Goal: Book appointment/travel/reservation

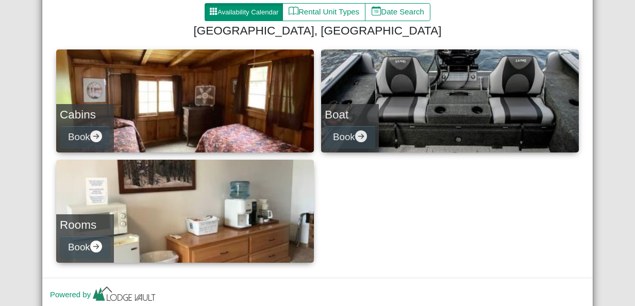
scroll to position [126, 0]
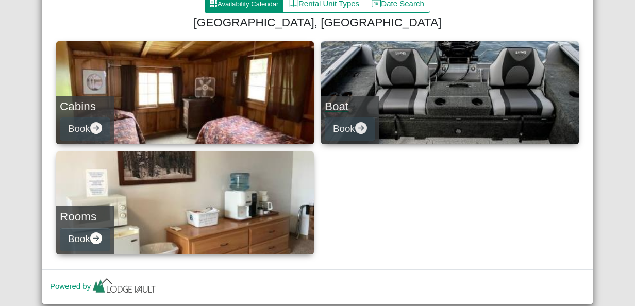
click at [414, 108] on link "Boat Book" at bounding box center [450, 92] width 258 height 103
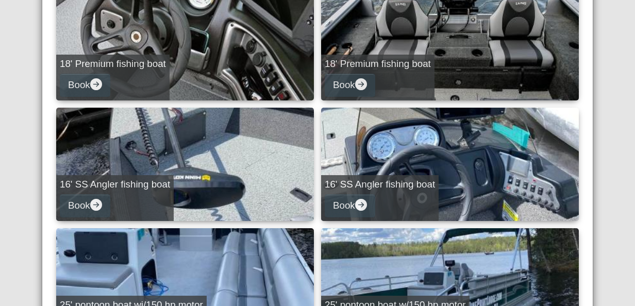
scroll to position [412, 0]
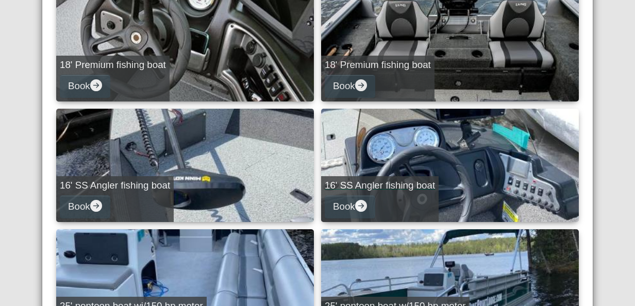
click at [370, 145] on link "16' SS Angler fishing boat Book" at bounding box center [450, 165] width 258 height 113
select select "*"
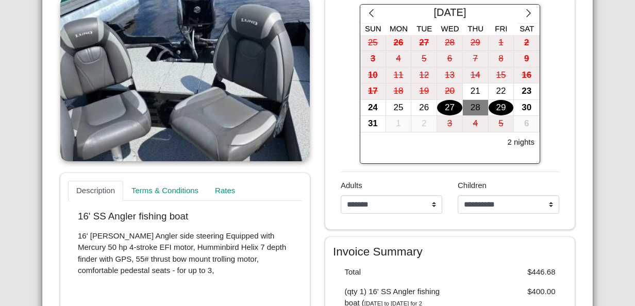
scroll to position [205, 0]
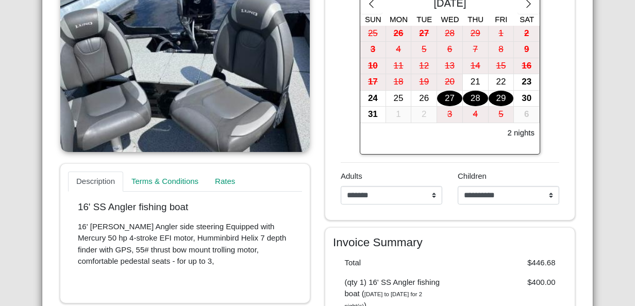
click at [473, 97] on div "28" at bounding box center [475, 99] width 25 height 16
click at [502, 99] on div "29" at bounding box center [500, 99] width 25 height 16
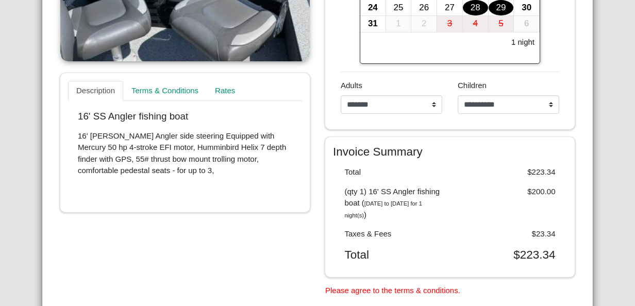
scroll to position [295, 0]
click at [621, 14] on div "[GEOGRAPHIC_DATA], Resort & Motel Close Search Availability Calendar Rental Uni…" at bounding box center [317, 153] width 635 height 306
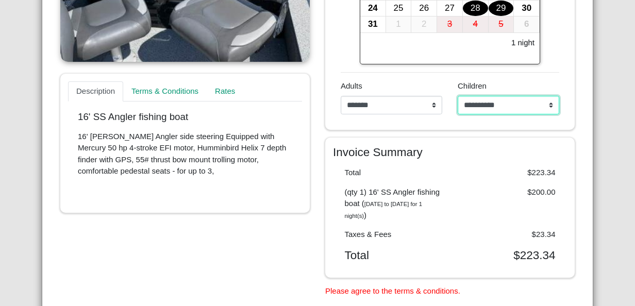
click at [535, 100] on select "**********" at bounding box center [507, 105] width 101 height 19
select select "*"
click at [457, 96] on select "**********" at bounding box center [507, 105] width 101 height 19
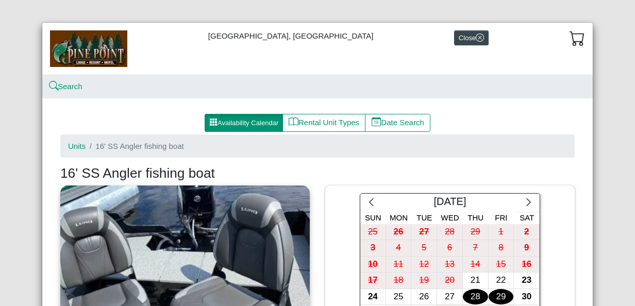
scroll to position [0, 0]
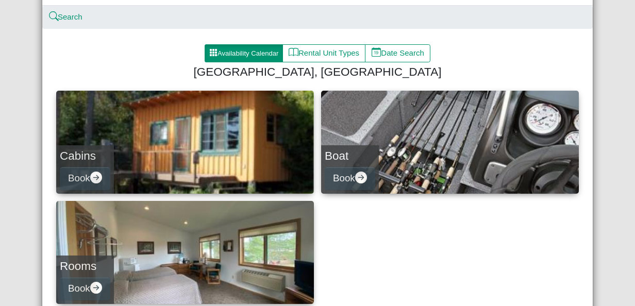
scroll to position [101, 0]
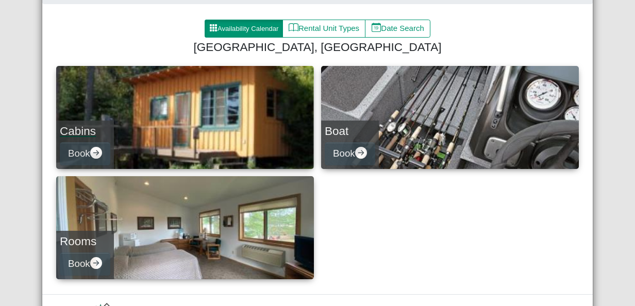
click at [158, 106] on link "Cabins Book" at bounding box center [185, 117] width 258 height 103
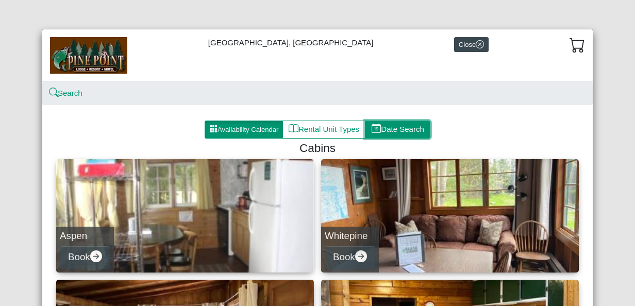
click at [392, 128] on button "Date Search" at bounding box center [397, 130] width 65 height 19
select select "*"
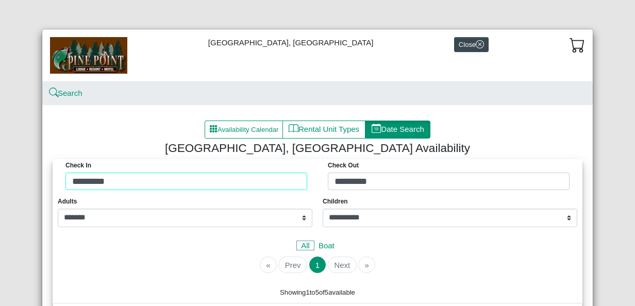
click at [81, 181] on div "Check in ********* Check Out *********" at bounding box center [317, 177] width 524 height 36
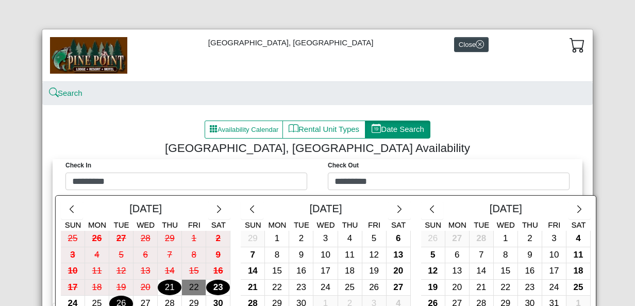
click at [114, 303] on div "26" at bounding box center [121, 304] width 24 height 16
type input "*********"
click at [140, 297] on div "27" at bounding box center [145, 304] width 24 height 16
type input "*********"
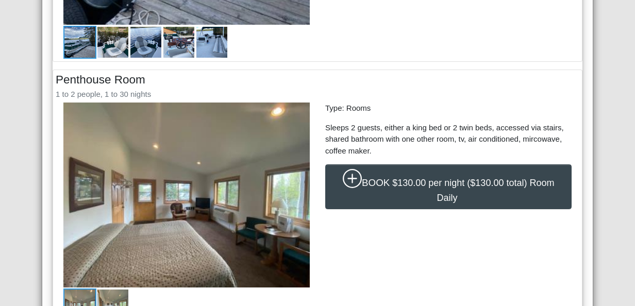
scroll to position [3017, 0]
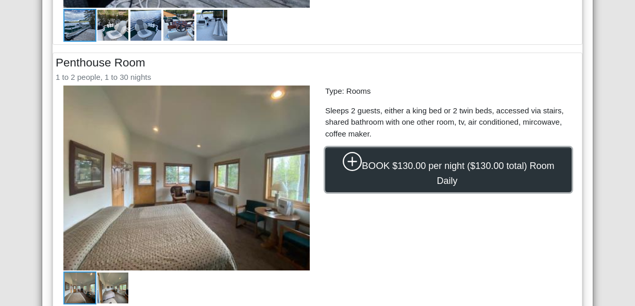
click at [374, 174] on button "BOOK $130.00 per night ($130.00 total) Room Daily" at bounding box center [448, 169] width 246 height 45
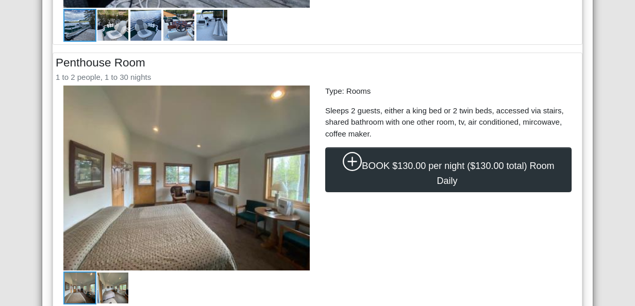
select select "*"
